Goal: Task Accomplishment & Management: Use online tool/utility

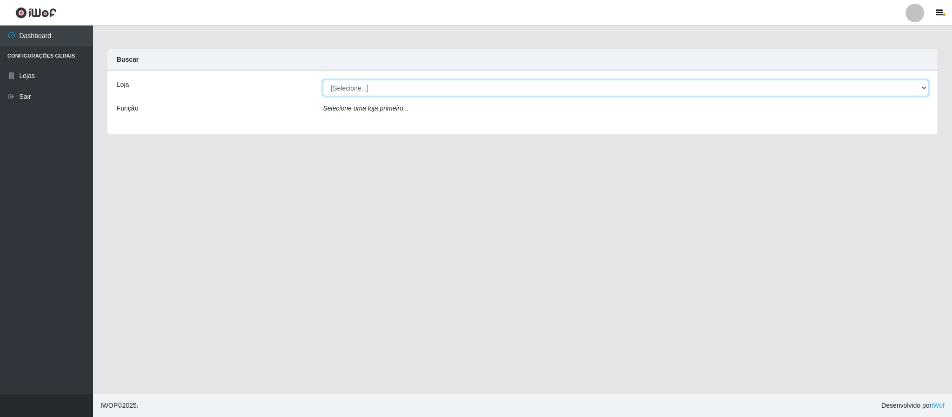
click at [513, 89] on select "[Selecione...] Queiroz Atacadão - Coophab" at bounding box center [625, 88] width 605 height 16
select select "463"
click at [323, 80] on select "[Selecione...] Queiroz Atacadão - Coophab" at bounding box center [625, 88] width 605 height 16
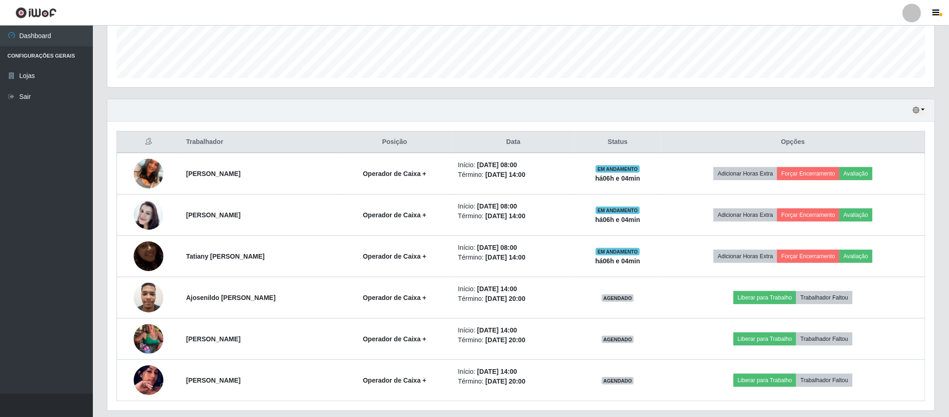
scroll to position [279, 0]
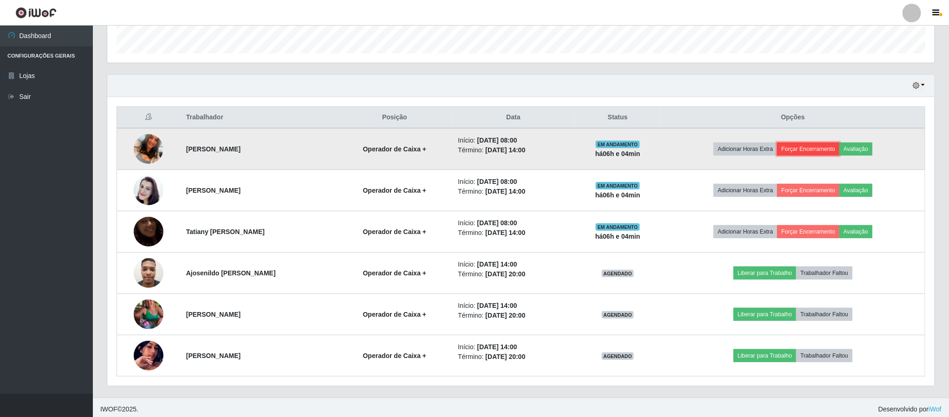
click at [818, 146] on button "Forçar Encerramento" at bounding box center [809, 149] width 62 height 13
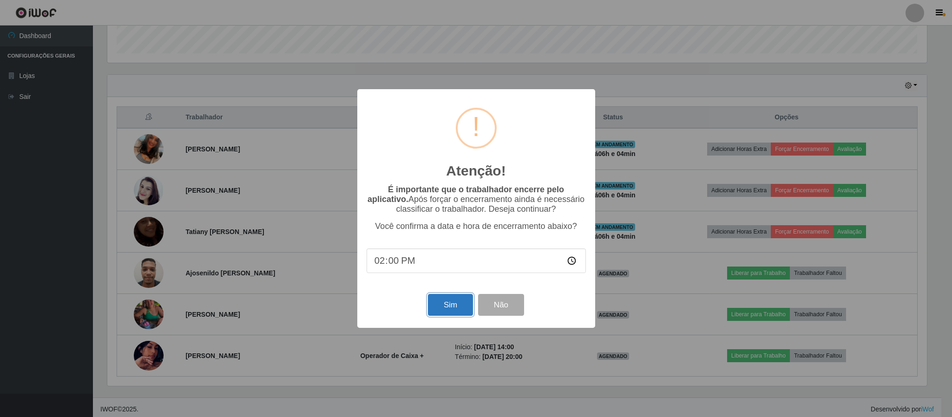
click at [443, 306] on button "Sim" at bounding box center [450, 305] width 45 height 22
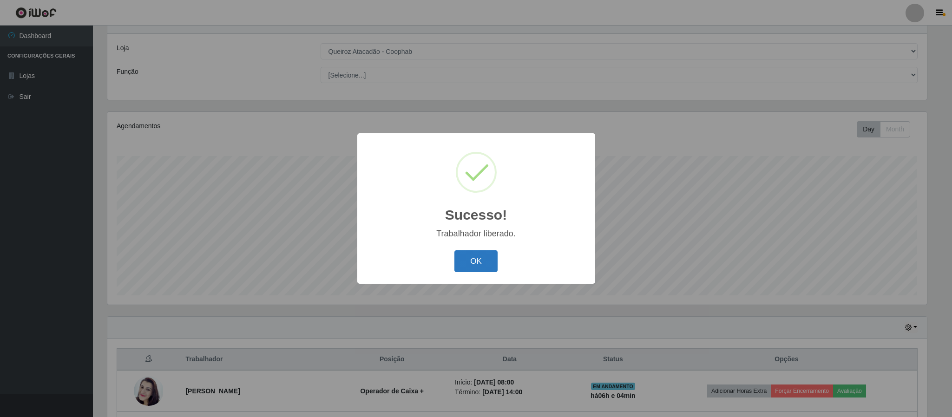
click at [475, 254] on button "OK" at bounding box center [475, 261] width 43 height 22
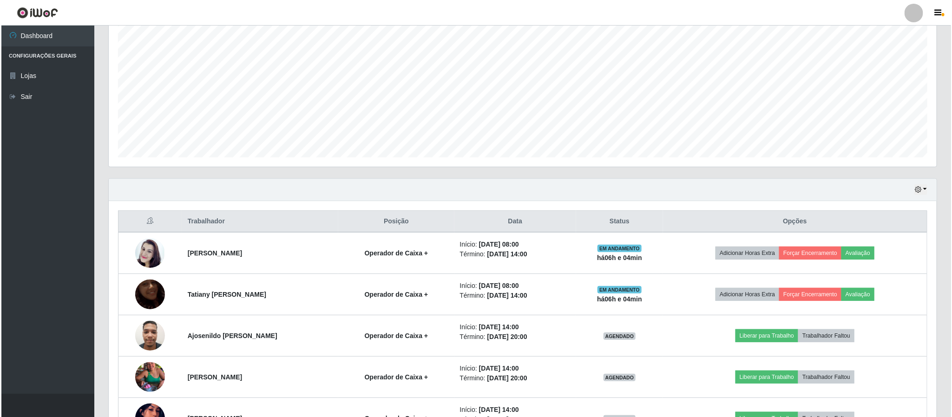
scroll to position [176, 0]
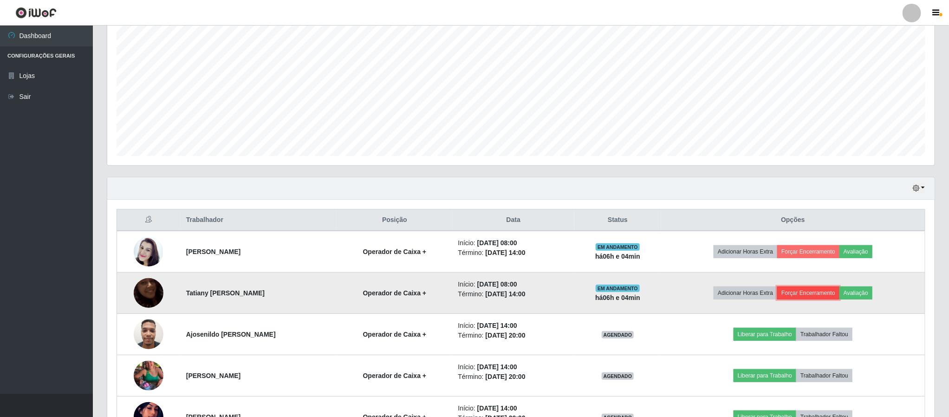
click at [800, 297] on button "Forçar Encerramento" at bounding box center [809, 293] width 62 height 13
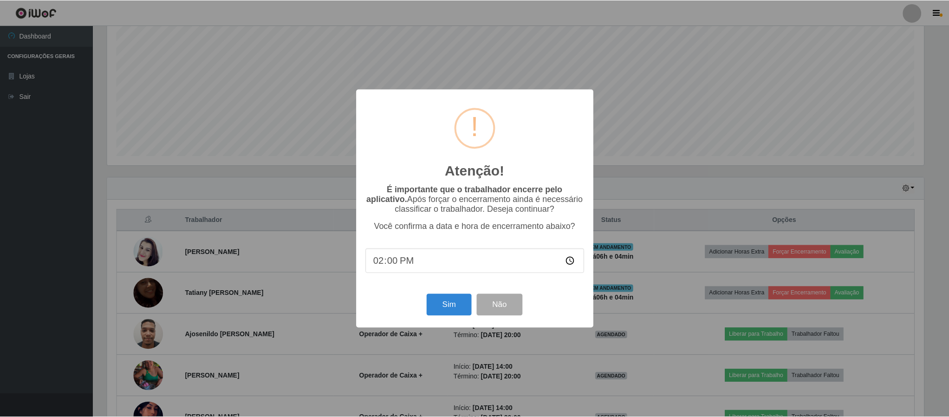
scroll to position [194, 819]
click at [452, 305] on button "Sim" at bounding box center [450, 305] width 45 height 22
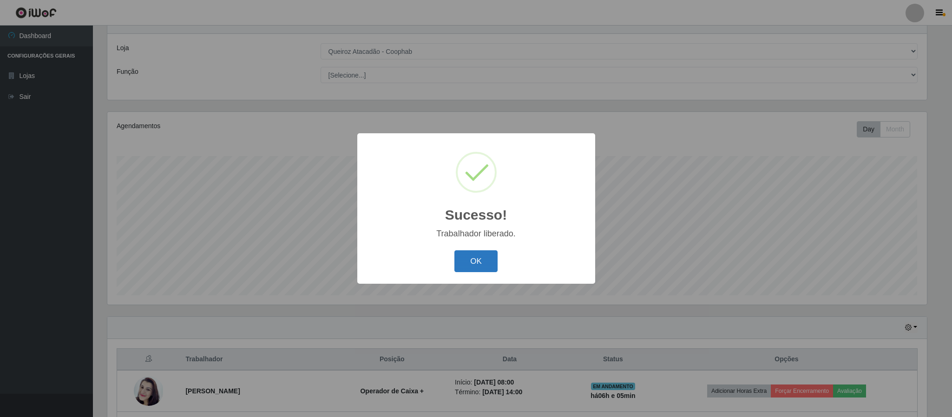
click at [465, 265] on button "OK" at bounding box center [475, 261] width 43 height 22
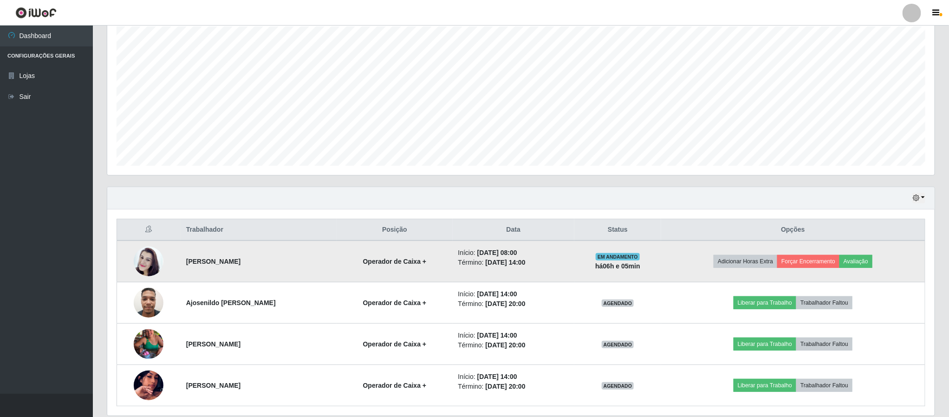
scroll to position [176, 0]
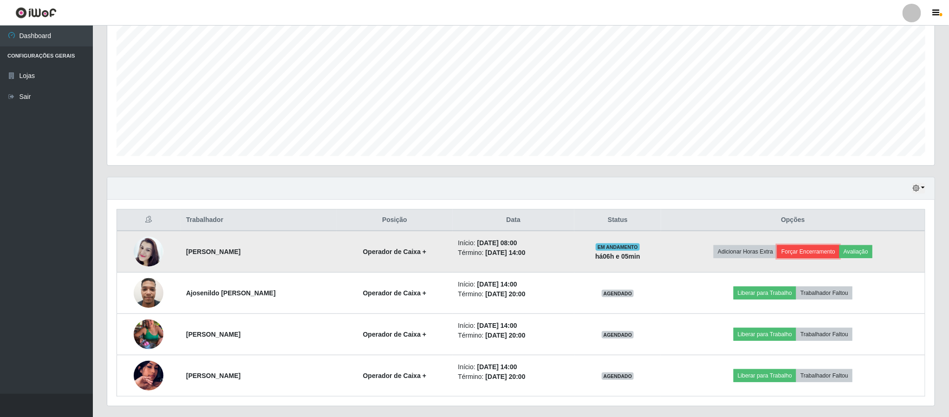
click at [805, 256] on button "Forçar Encerramento" at bounding box center [809, 251] width 62 height 13
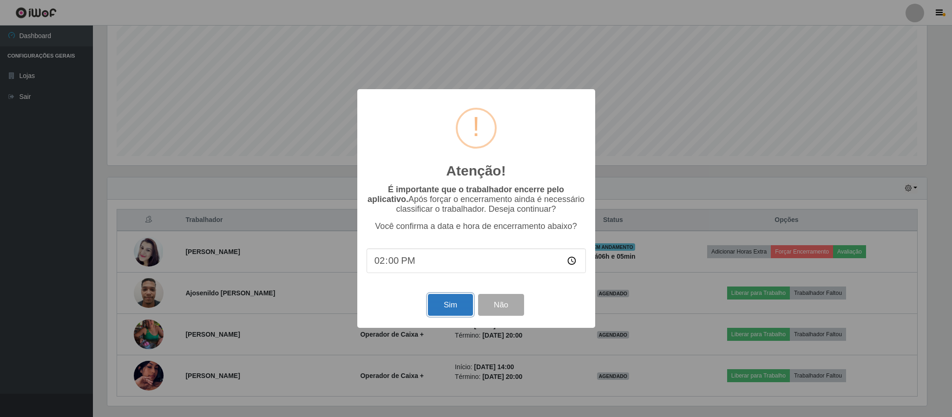
click at [448, 311] on button "Sim" at bounding box center [450, 305] width 45 height 22
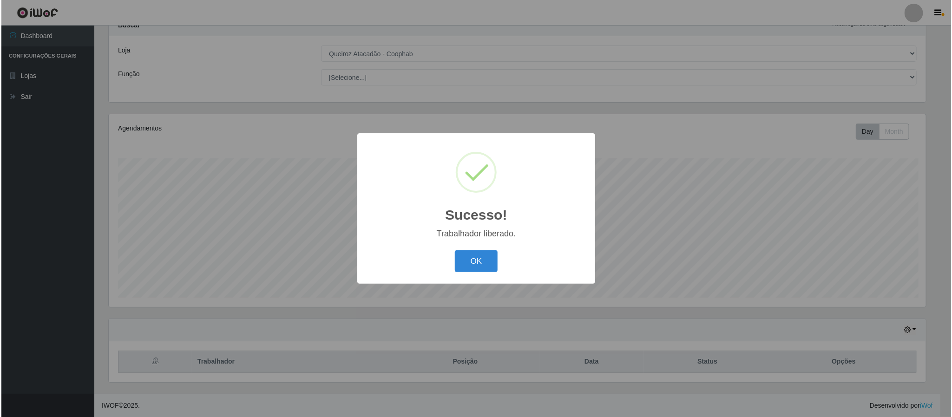
scroll to position [0, 0]
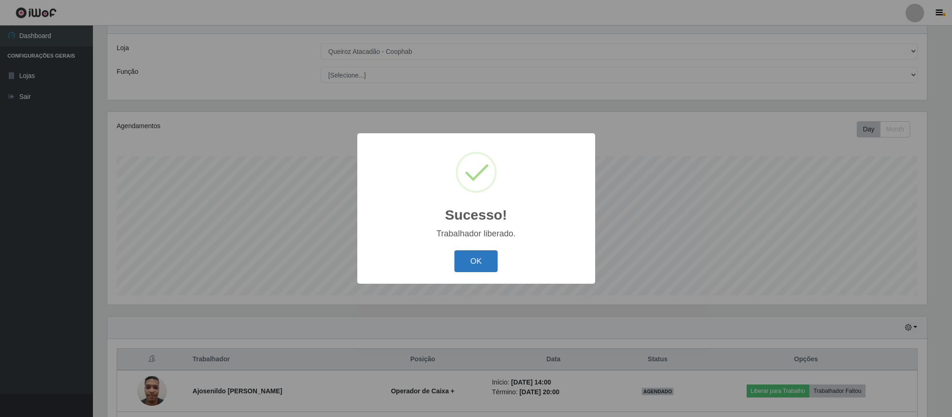
click at [468, 262] on button "OK" at bounding box center [475, 261] width 43 height 22
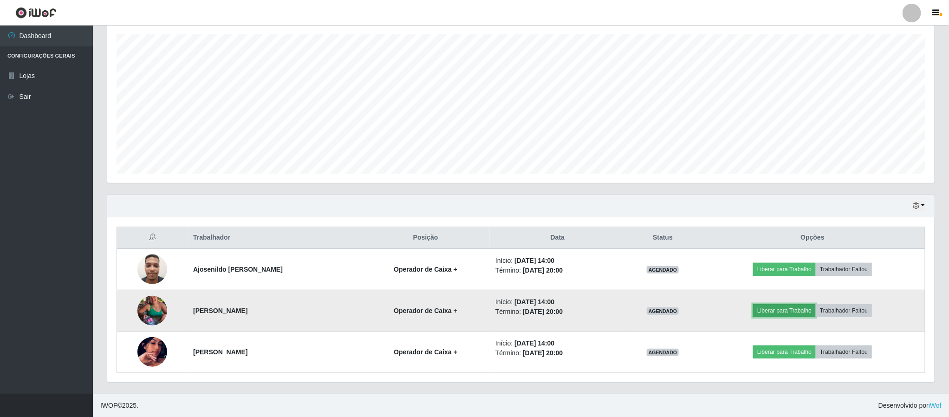
click at [774, 305] on button "Liberar para Trabalho" at bounding box center [784, 310] width 63 height 13
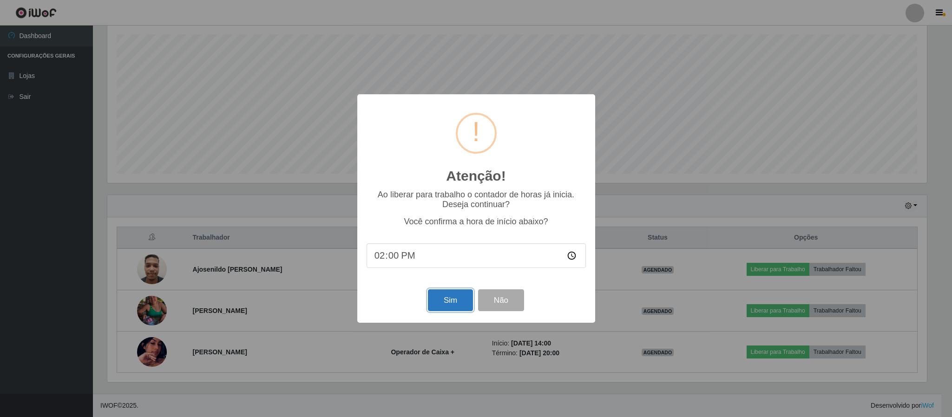
click at [449, 300] on button "Sim" at bounding box center [450, 300] width 45 height 22
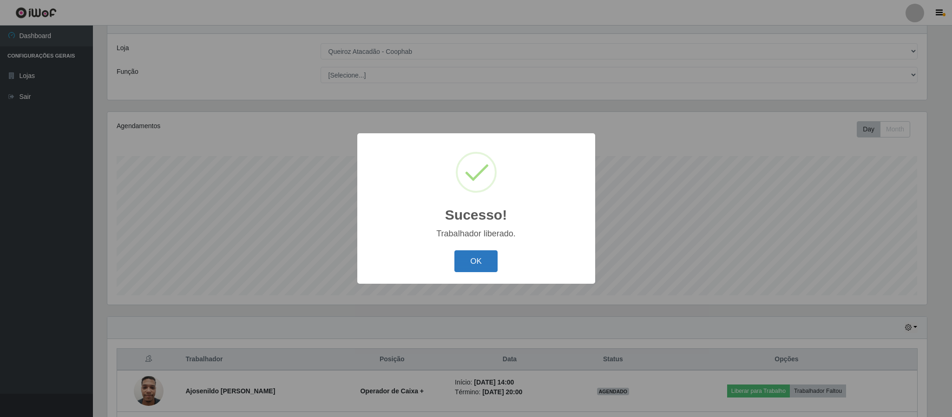
click at [480, 263] on button "OK" at bounding box center [475, 261] width 43 height 22
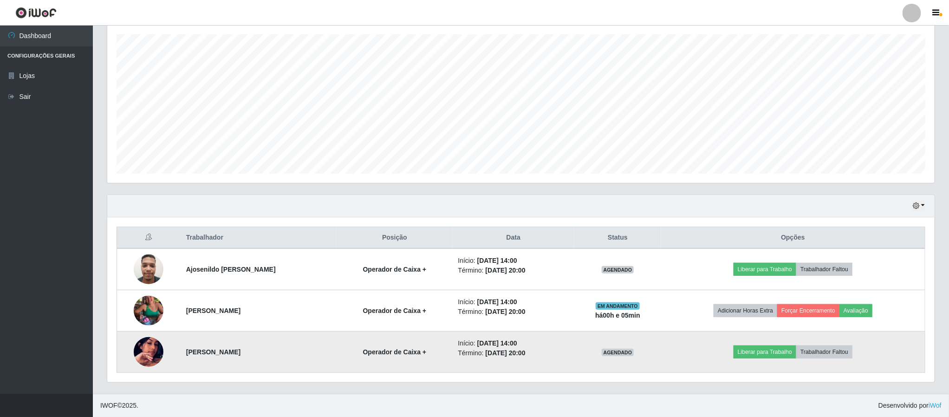
click at [751, 339] on td "Liberar para Trabalho Trabalhador Faltou" at bounding box center [793, 352] width 264 height 41
click at [786, 352] on button "Liberar para Trabalho" at bounding box center [765, 352] width 63 height 13
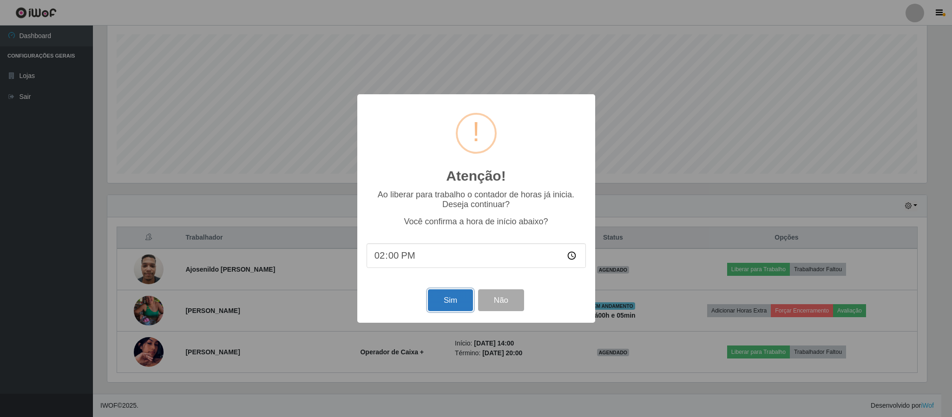
click at [441, 293] on button "Sim" at bounding box center [450, 300] width 45 height 22
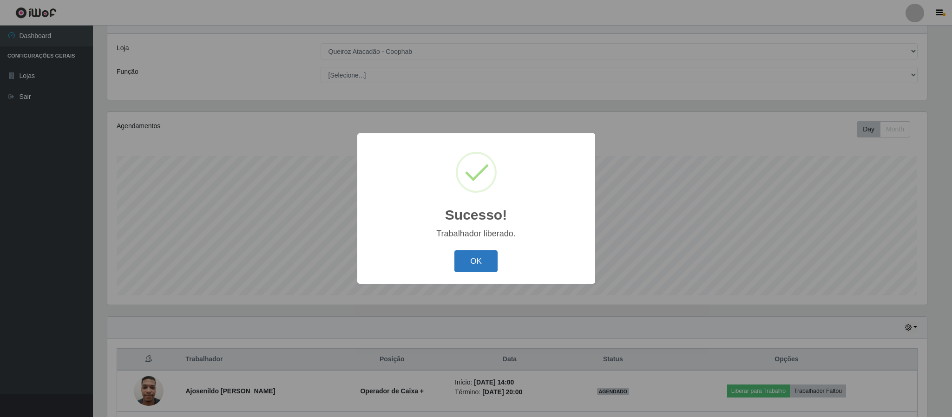
click at [483, 265] on button "OK" at bounding box center [475, 261] width 43 height 22
